Goal: Information Seeking & Learning: Learn about a topic

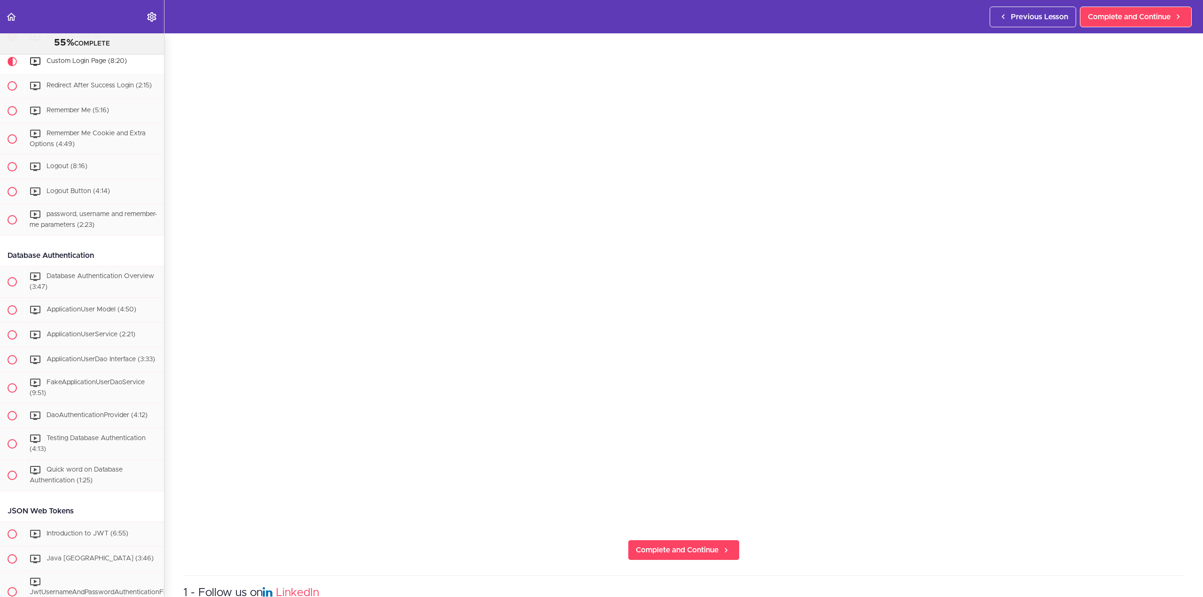
scroll to position [235, 0]
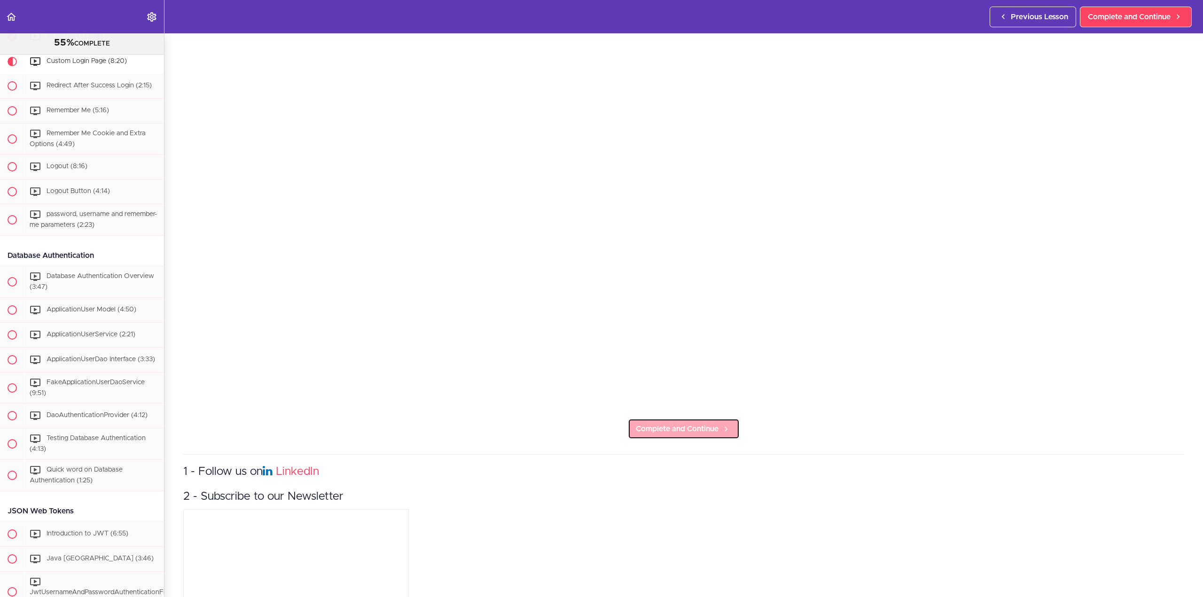
click at [668, 425] on span "Complete and Continue" at bounding box center [677, 429] width 83 height 11
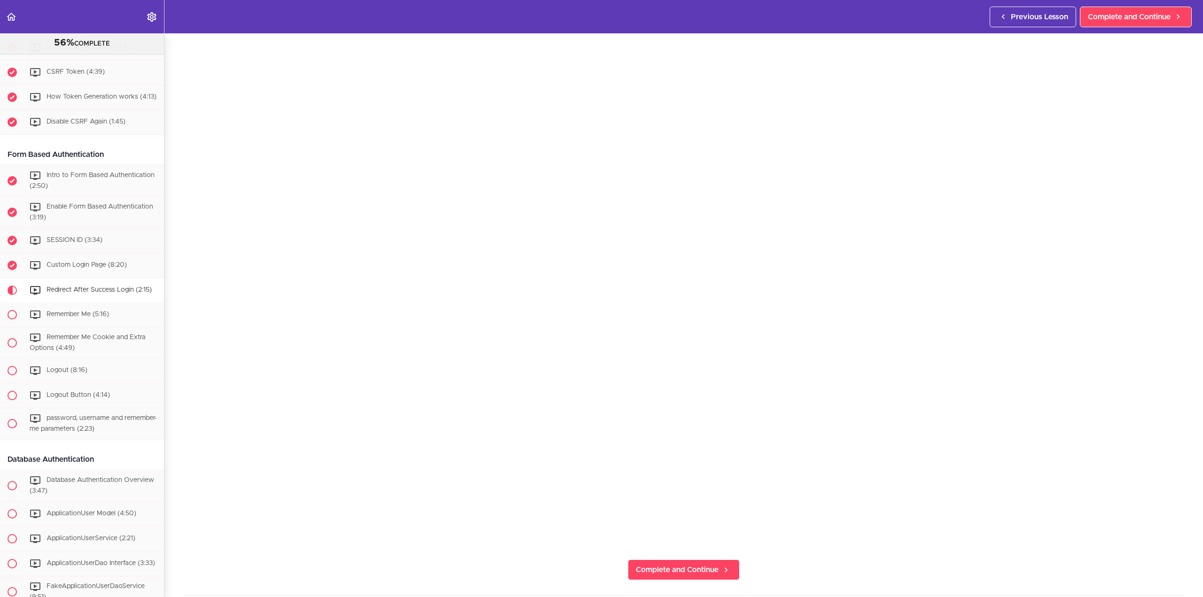
scroll to position [141, 0]
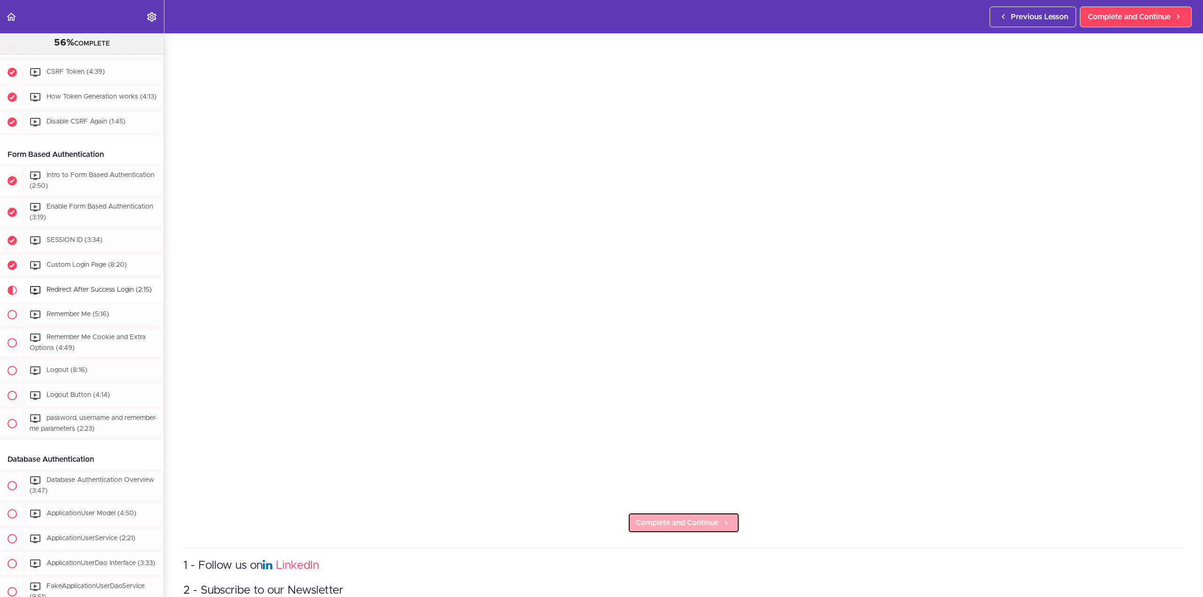
click at [695, 518] on span "Complete and Continue" at bounding box center [677, 523] width 83 height 11
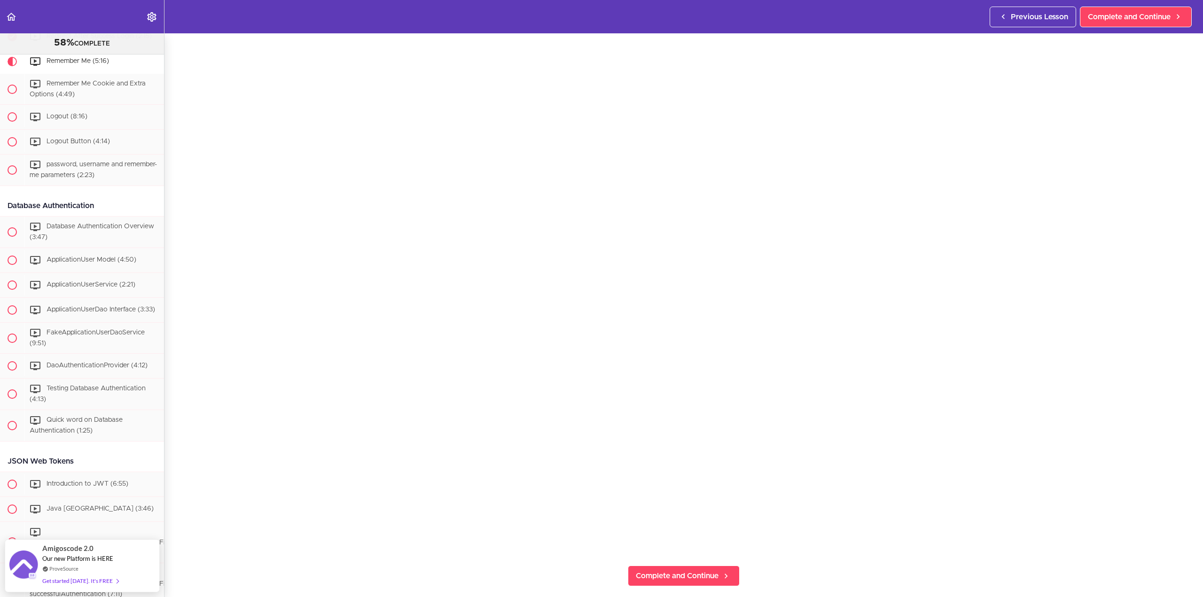
scroll to position [94, 0]
click at [704, 568] on span "Complete and Continue" at bounding box center [677, 570] width 83 height 11
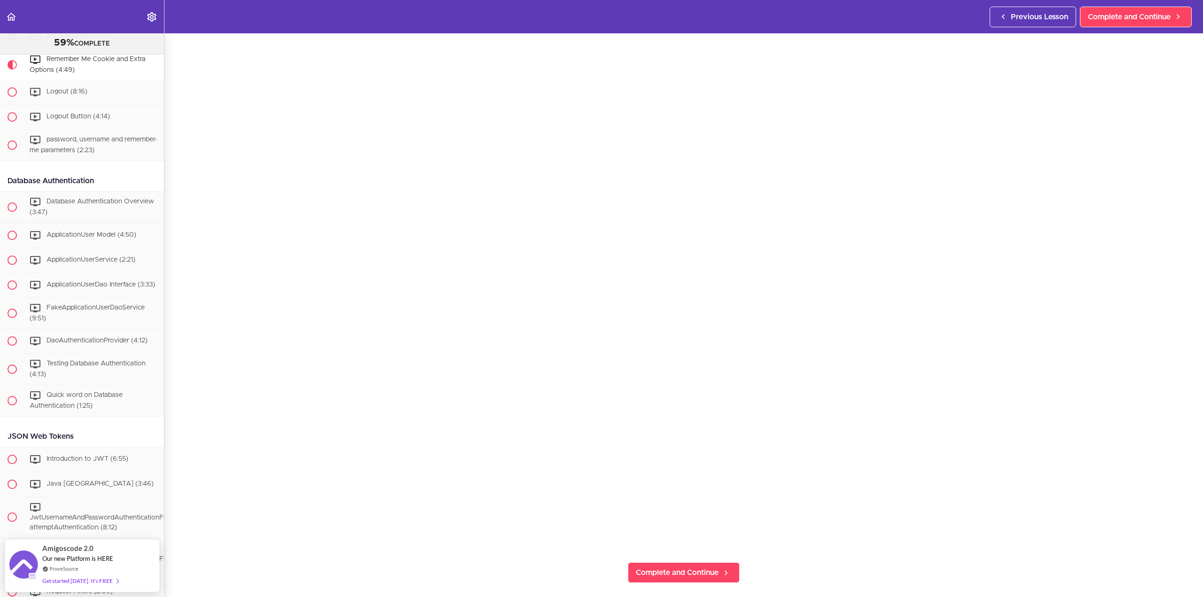
scroll to position [94, 0]
click at [683, 565] on span "Complete and Continue" at bounding box center [677, 570] width 83 height 11
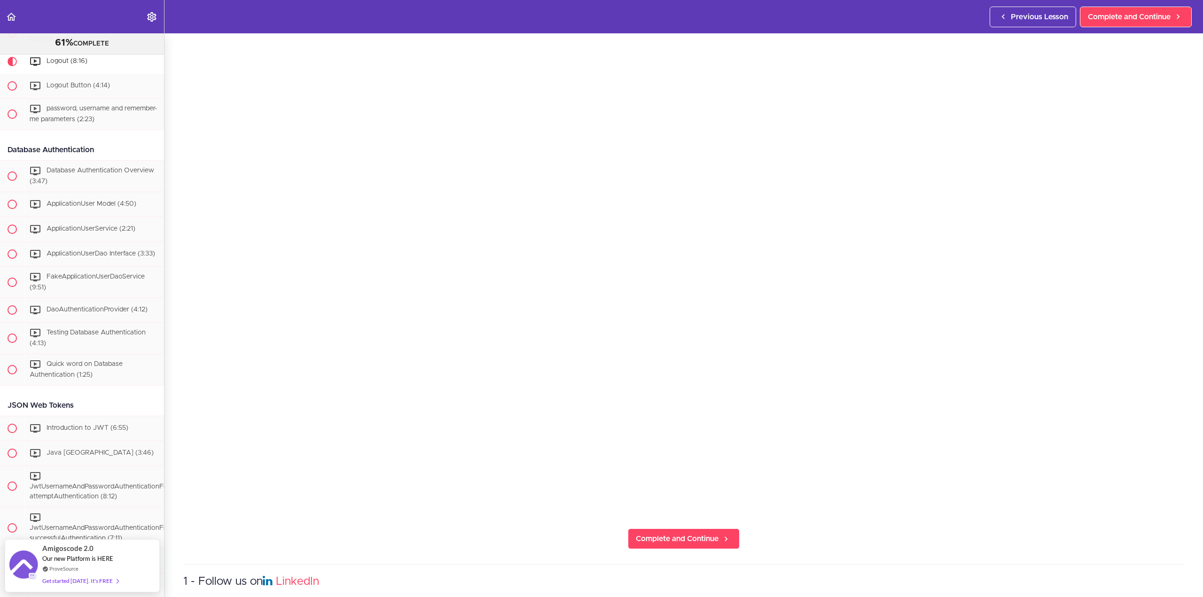
scroll to position [219, 0]
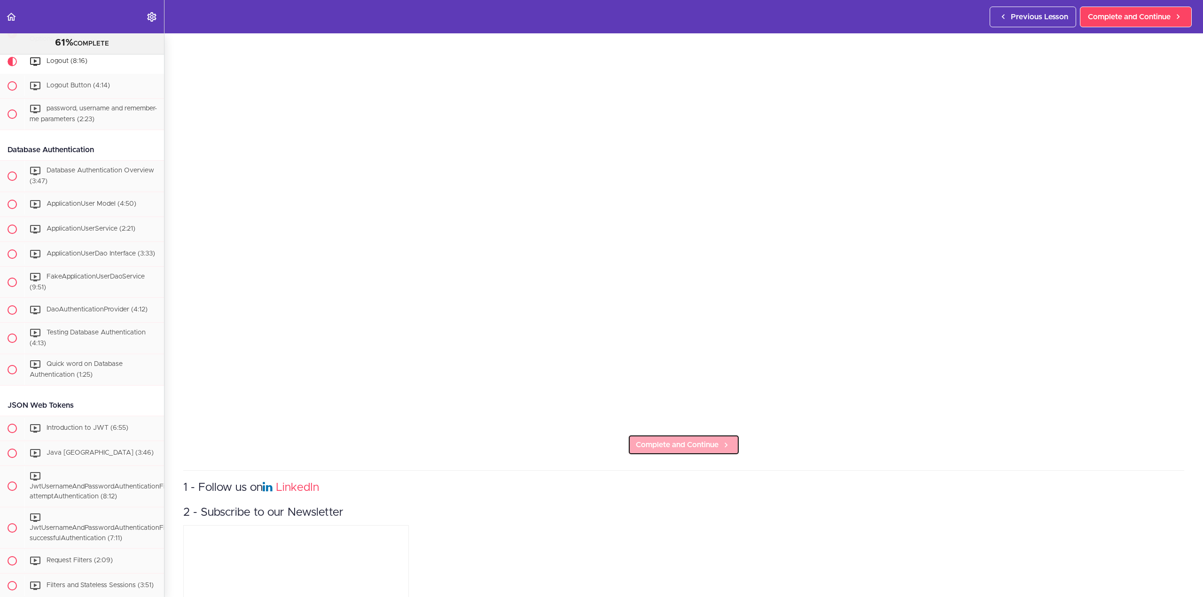
click at [709, 440] on span "Complete and Continue" at bounding box center [677, 444] width 83 height 11
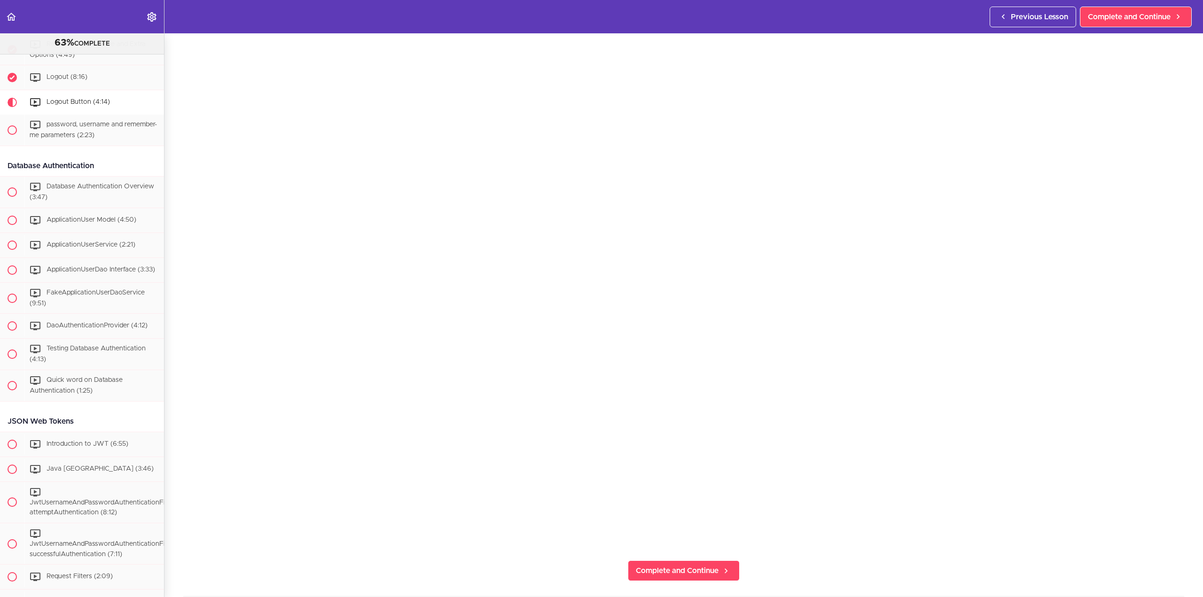
scroll to position [94, 0]
